Goal: Check status: Check status

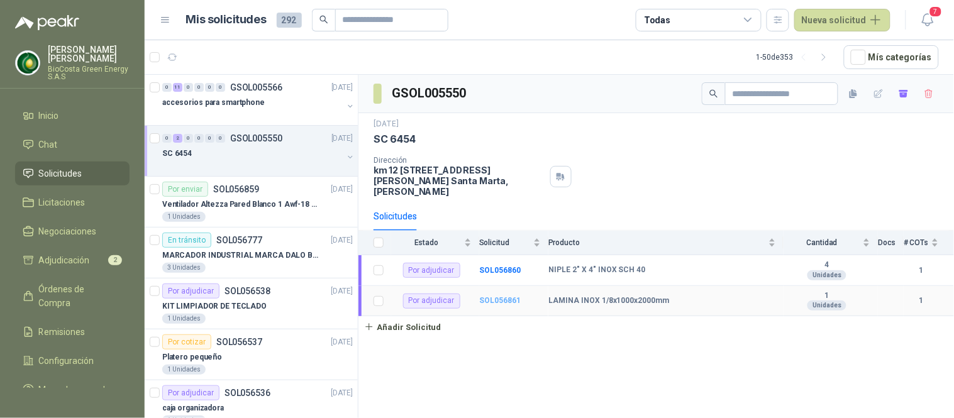
click at [483, 296] on b "SOL056861" at bounding box center [500, 300] width 42 height 9
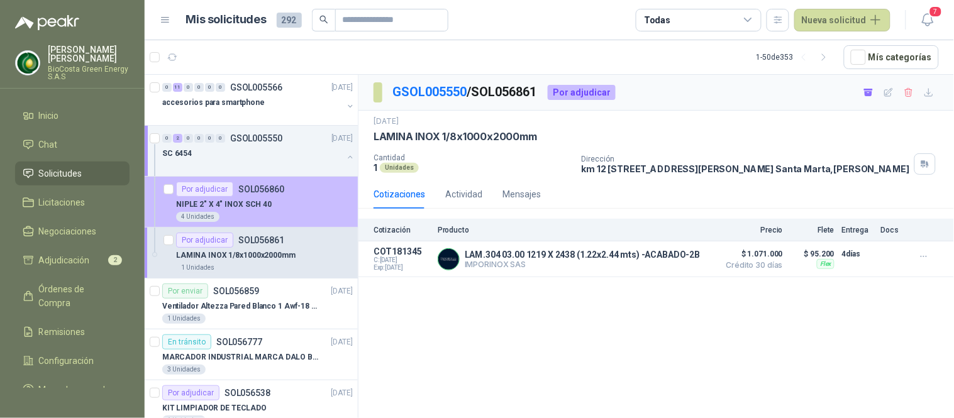
click at [275, 198] on div "NIPLE 2" X 4" INOX SCH 40" at bounding box center [264, 204] width 177 height 15
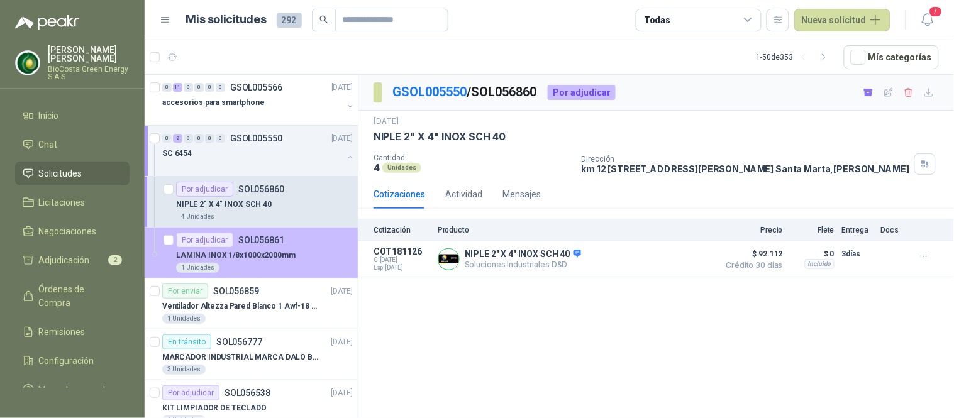
click at [299, 249] on div "LAMINA INOX 1/8x1000x2000mm" at bounding box center [264, 255] width 177 height 15
